Goal: Transaction & Acquisition: Purchase product/service

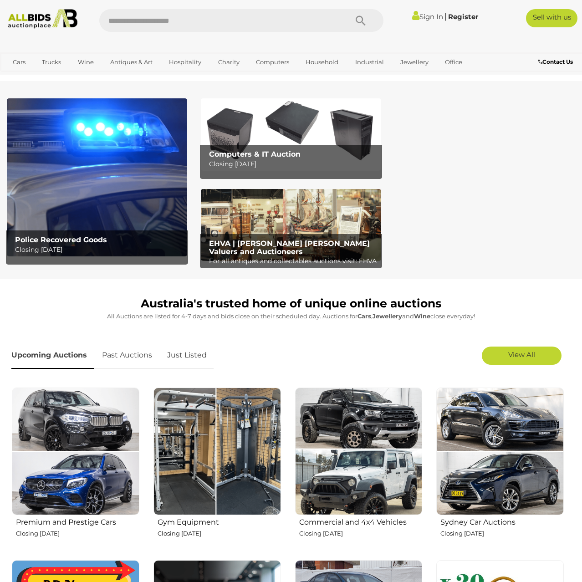
click at [280, 150] on div "Computers & IT Auction Closing Tuesday 16th September" at bounding box center [294, 160] width 178 height 30
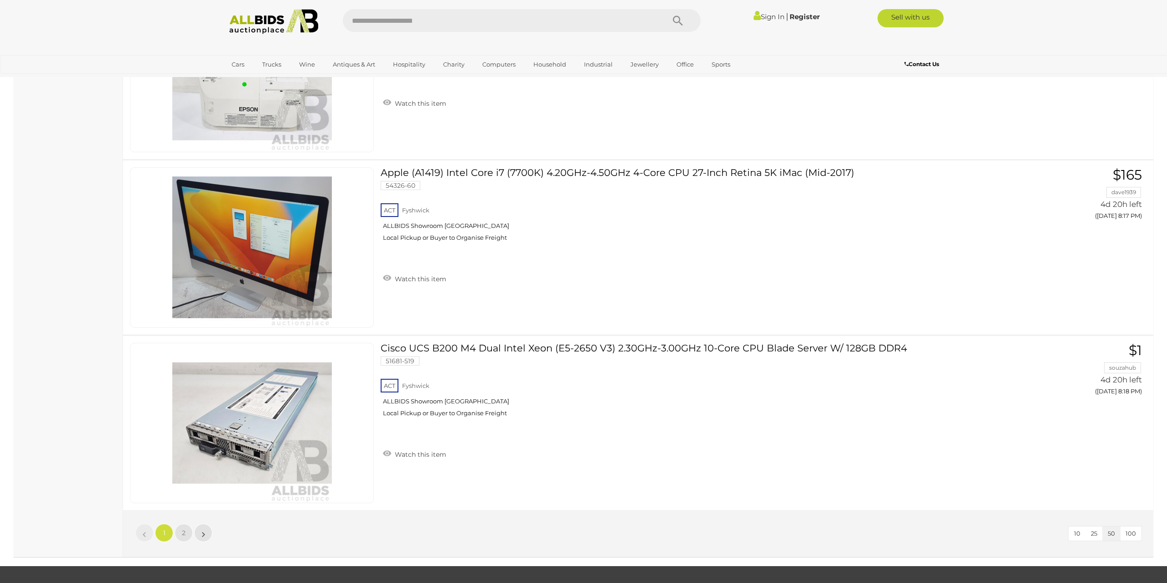
scroll to position [8600, 0]
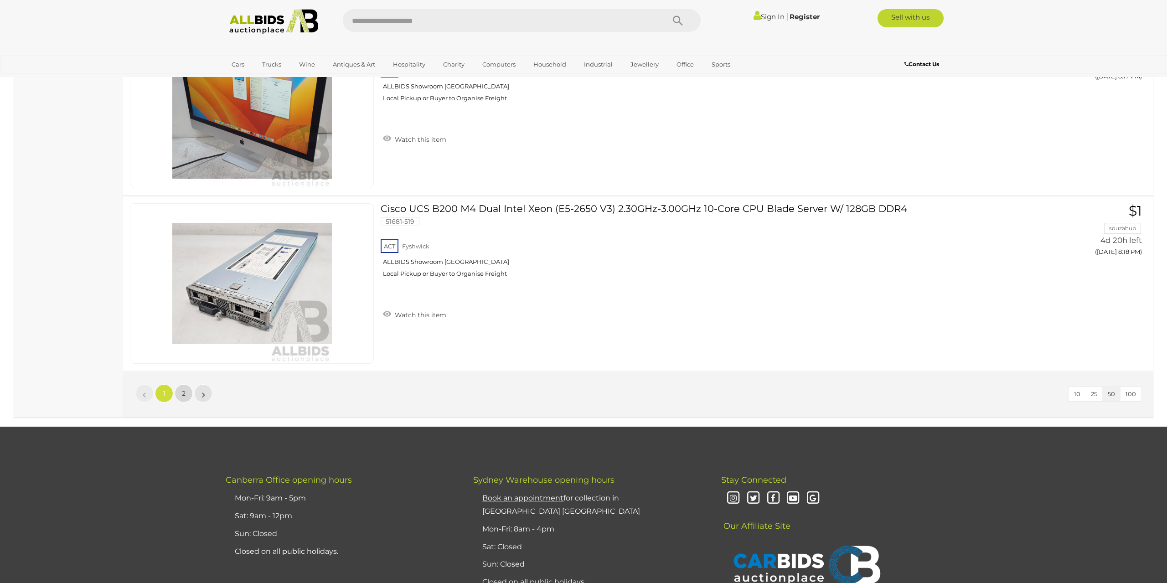
drag, startPoint x: 183, startPoint y: 383, endPoint x: 183, endPoint y: 388, distance: 5.5
click at [183, 382] on div "10 25 50 100 « 1 2 »" at bounding box center [638, 394] width 1030 height 47
click at [183, 388] on link "2" at bounding box center [184, 393] width 18 height 18
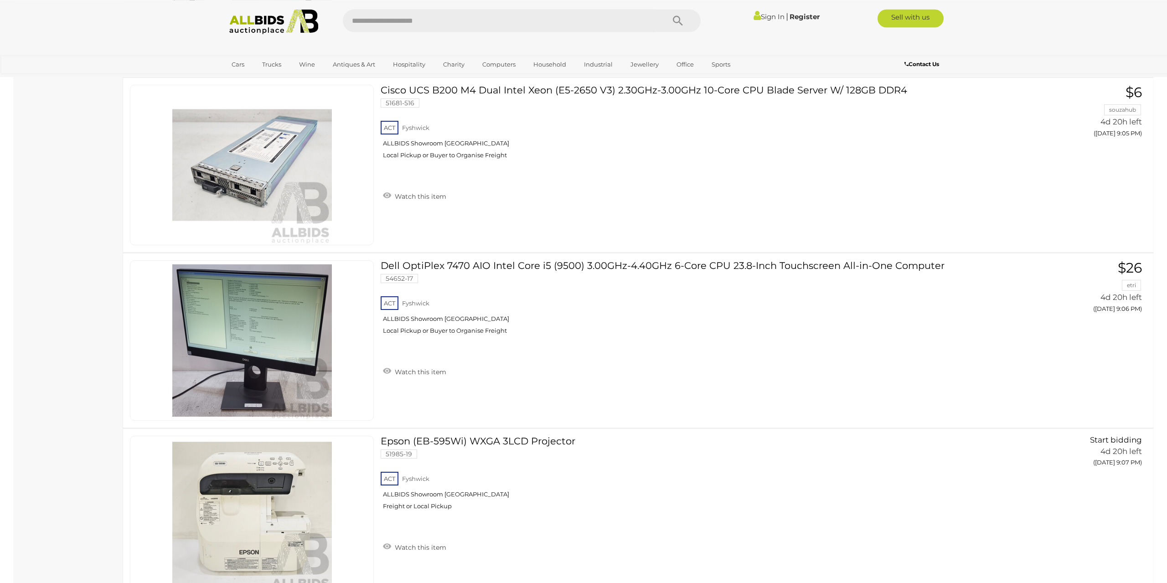
scroll to position [4052, 0]
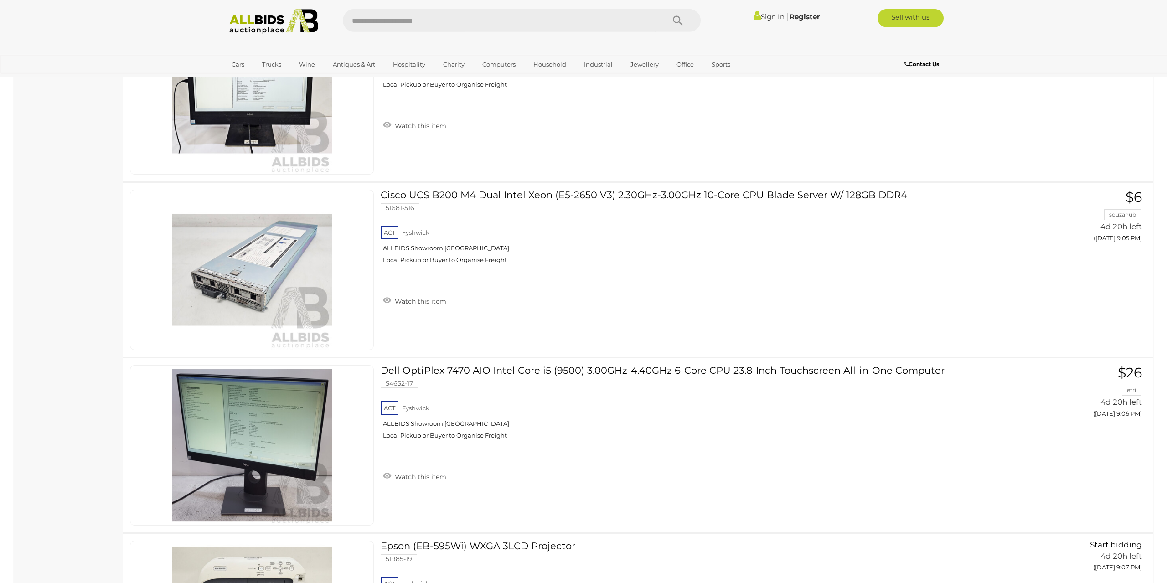
scroll to position [106, 0]
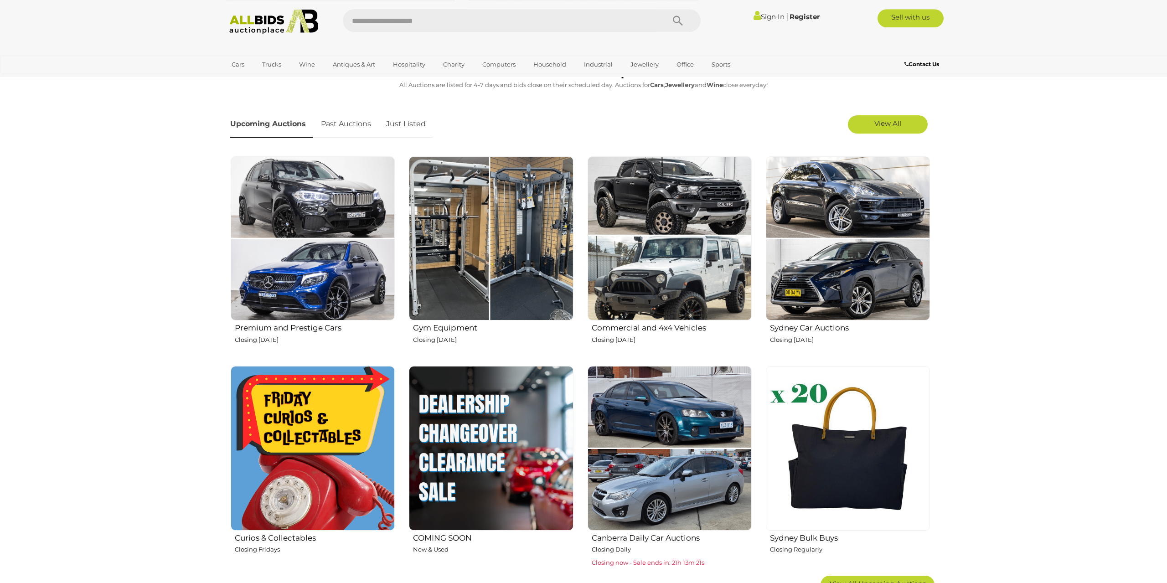
scroll to position [418, 0]
